Goal: Check status: Check status

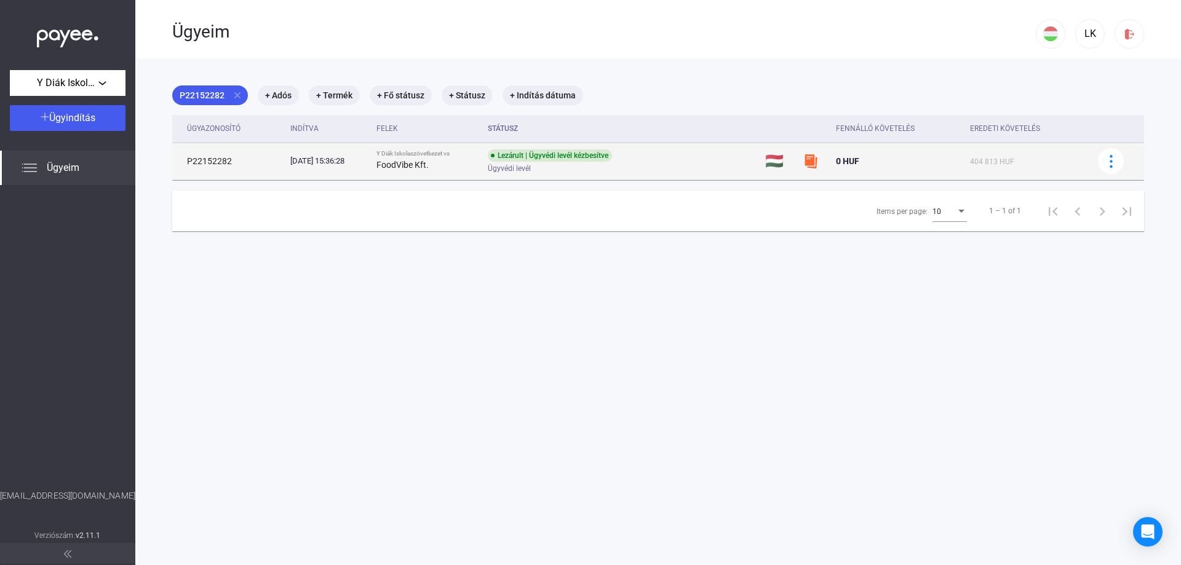
click at [215, 160] on td "P22152282" at bounding box center [228, 161] width 113 height 37
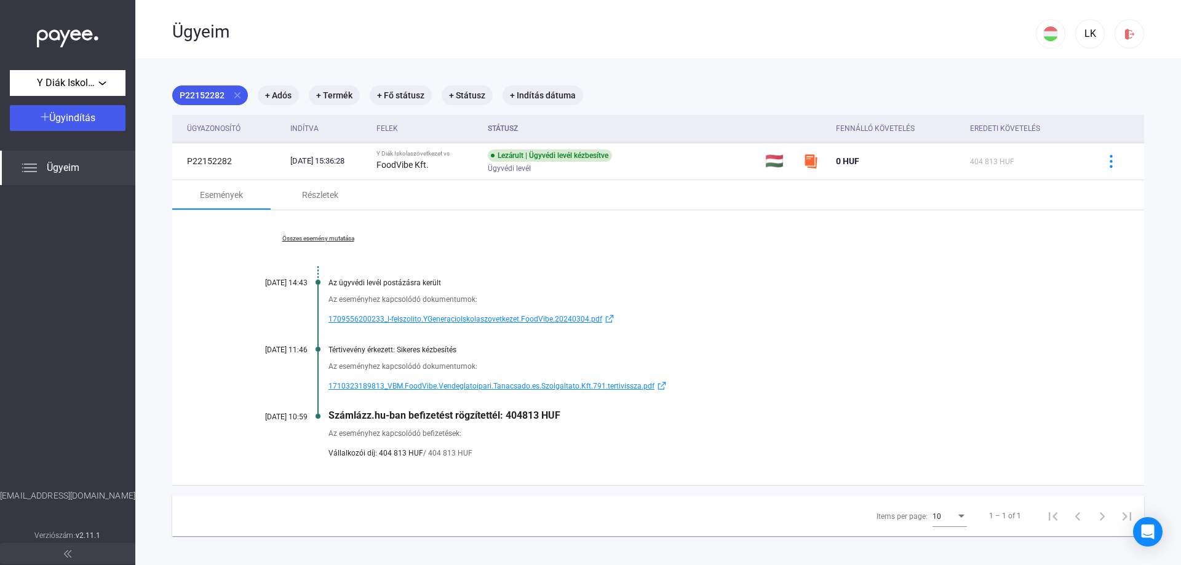
click at [335, 240] on link "Összes esemény mutatása" at bounding box center [318, 238] width 169 height 7
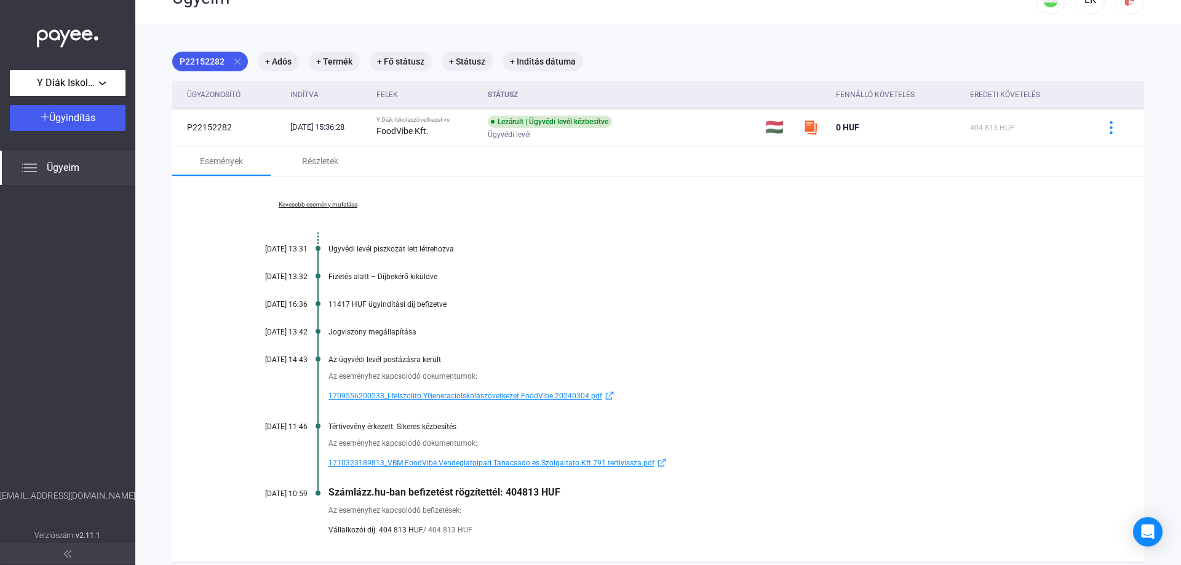
scroll to position [62, 0]
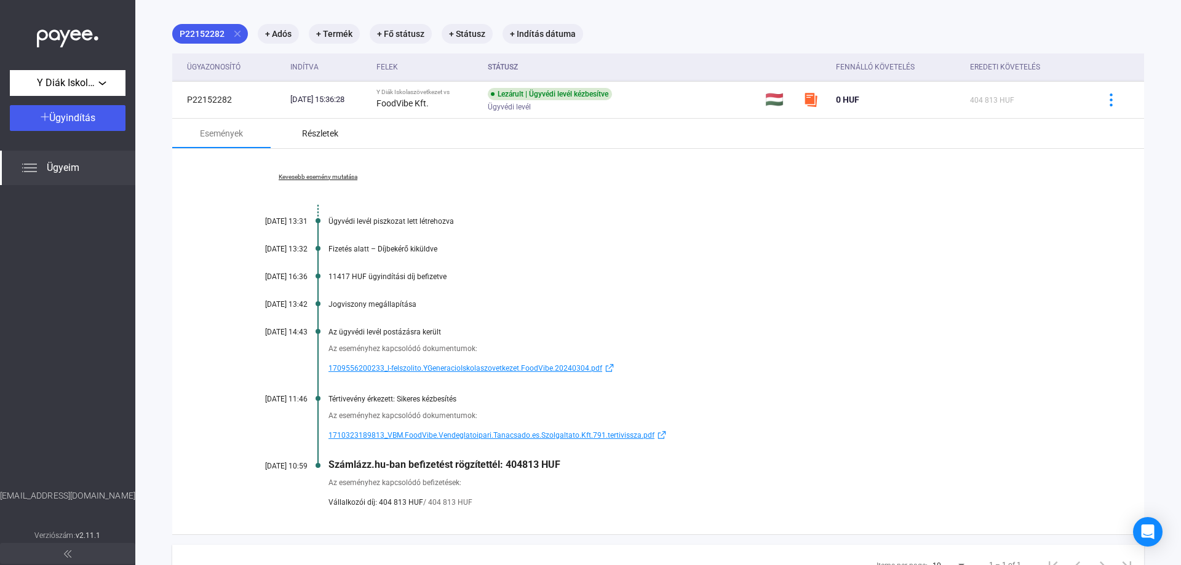
click at [345, 133] on div "Részletek" at bounding box center [320, 134] width 98 height 30
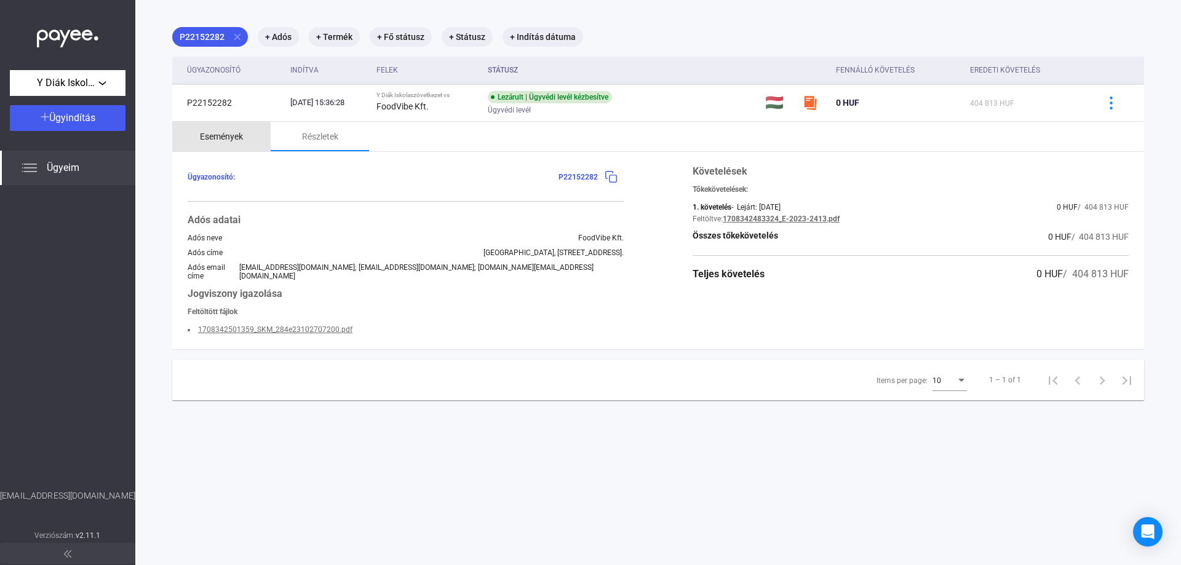
click at [231, 131] on div "Események" at bounding box center [221, 136] width 43 height 15
